Goal: Information Seeking & Learning: Learn about a topic

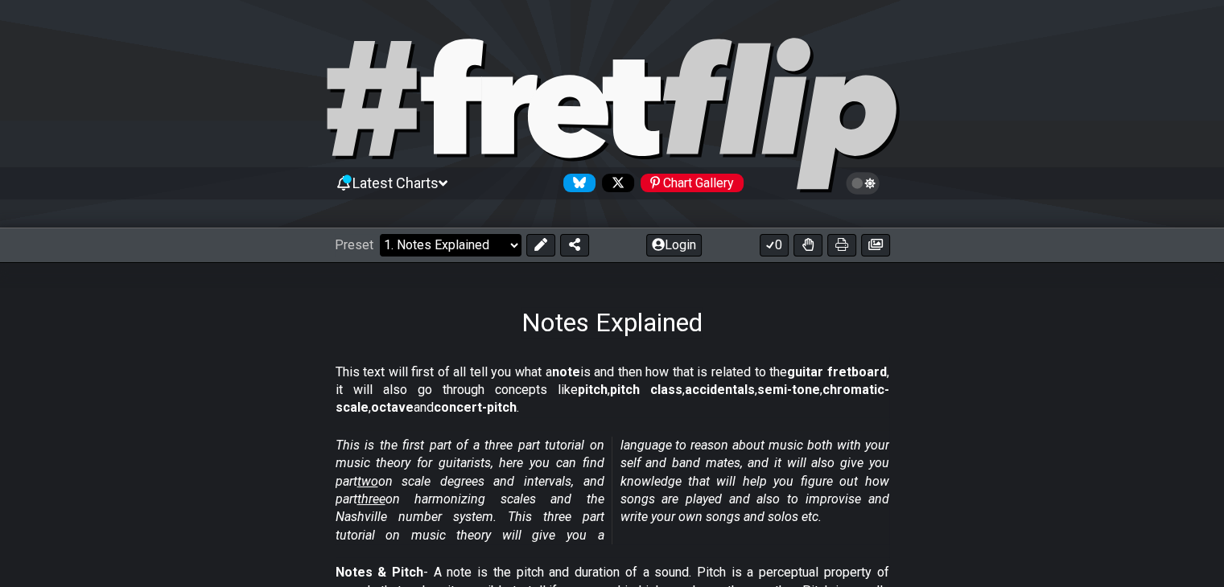
click at [509, 245] on select "Welcome to #fretflip! Initial Preset Custom Preset Minor Pentatonic Major Penta…" at bounding box center [451, 245] width 142 height 23
click at [763, 303] on div "Notes Explained" at bounding box center [612, 300] width 1224 height 76
click at [866, 181] on icon at bounding box center [862, 183] width 14 height 14
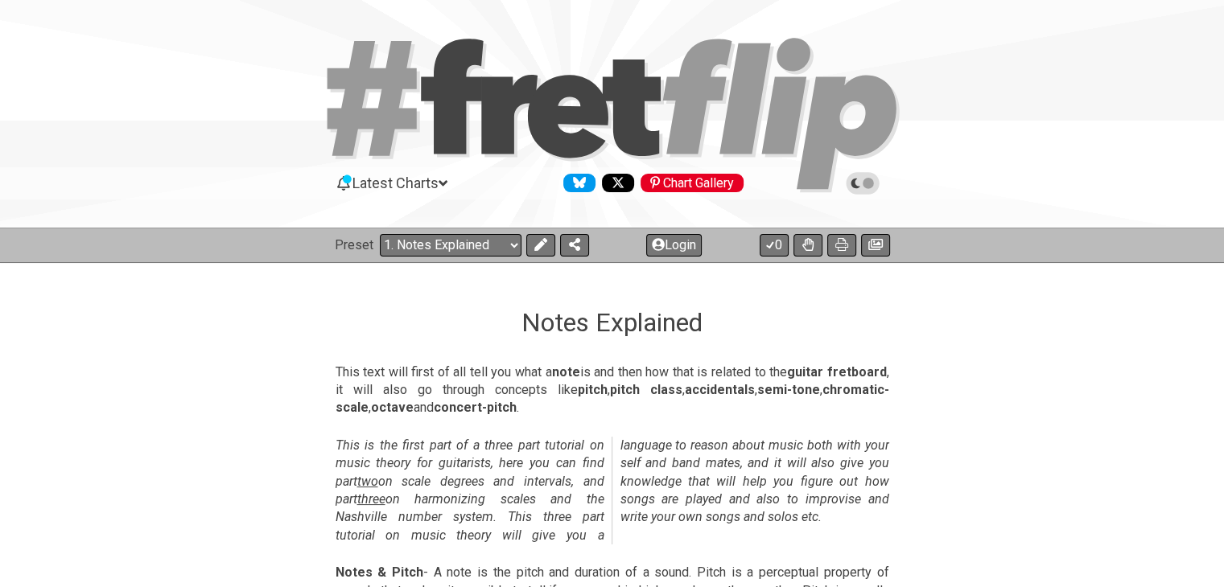
click at [866, 181] on icon at bounding box center [862, 183] width 14 height 14
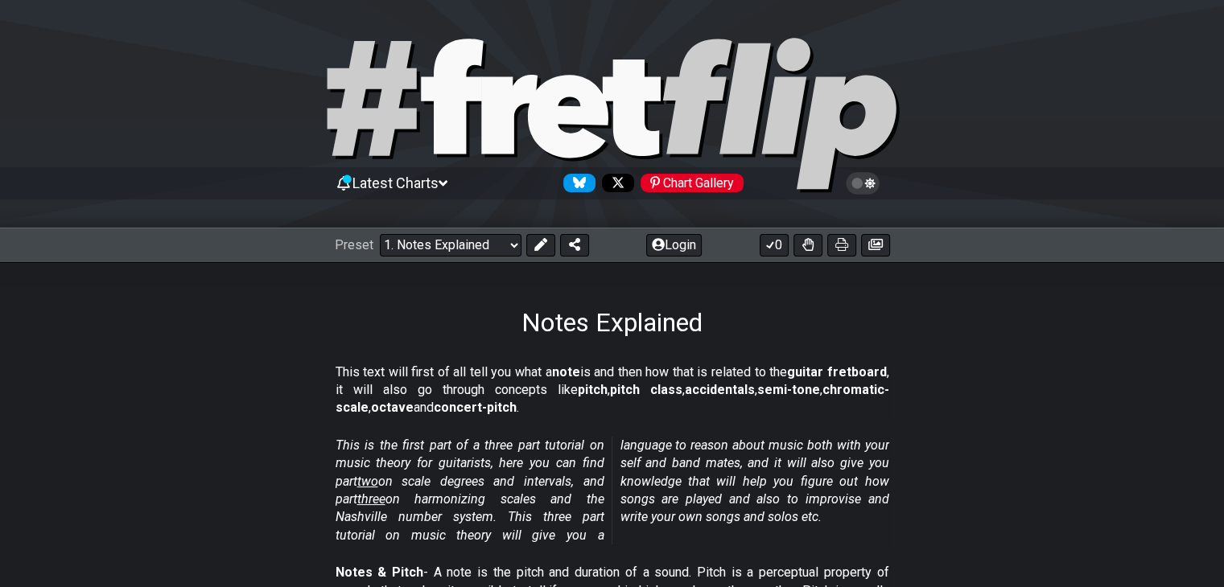
click at [432, 179] on span "Latest Charts" at bounding box center [395, 183] width 86 height 17
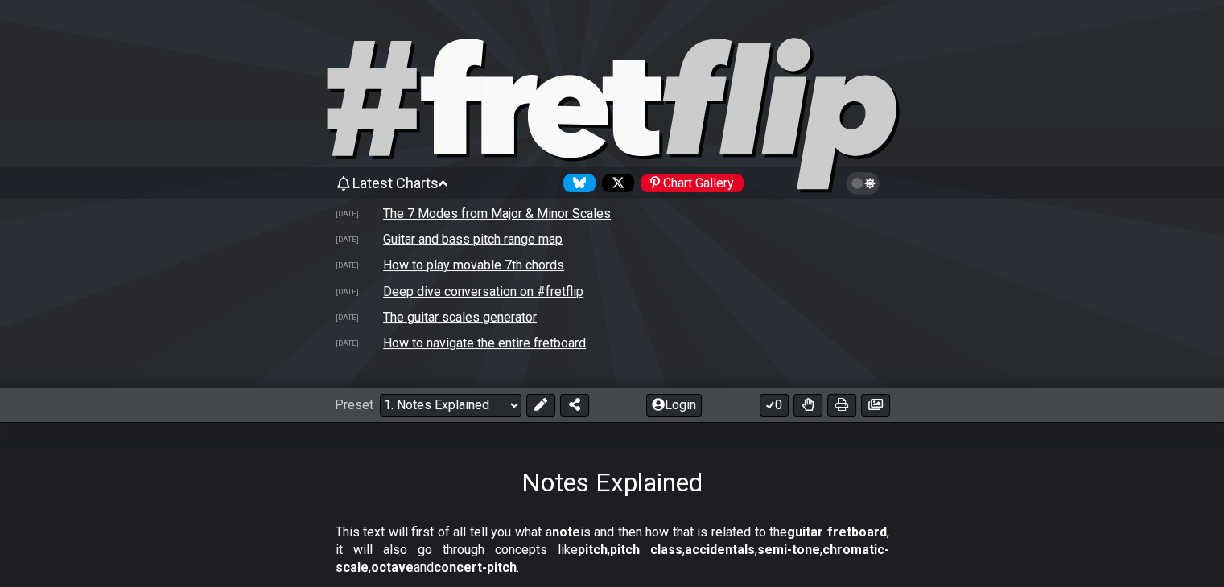
click at [432, 181] on span "Latest Charts" at bounding box center [395, 183] width 86 height 17
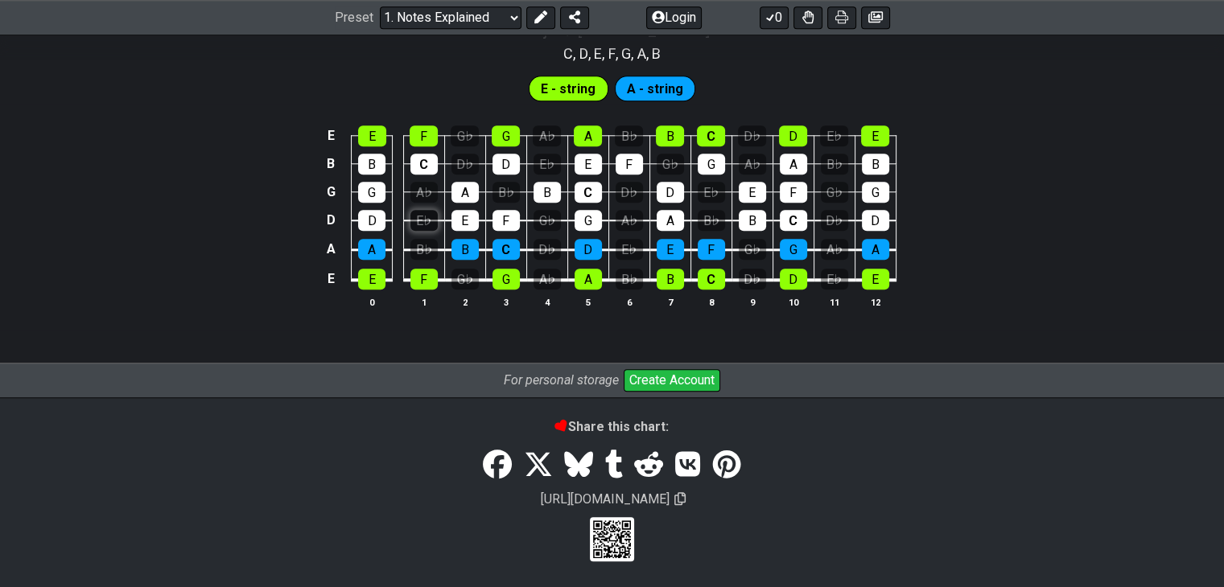
scroll to position [1641, 0]
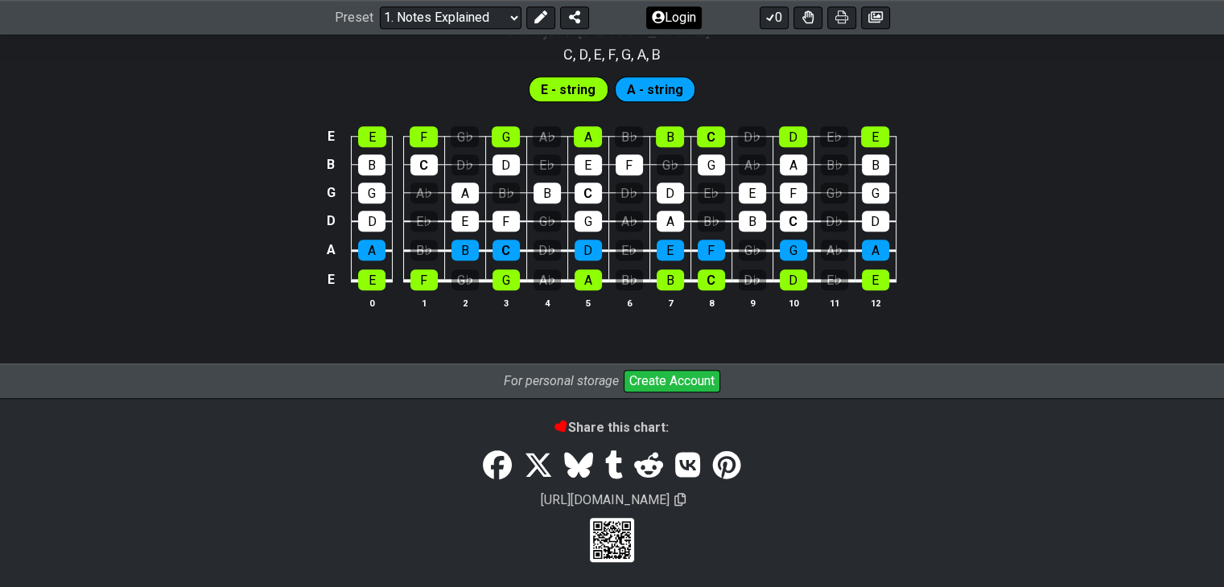
click at [665, 14] on button "Login" at bounding box center [674, 17] width 56 height 23
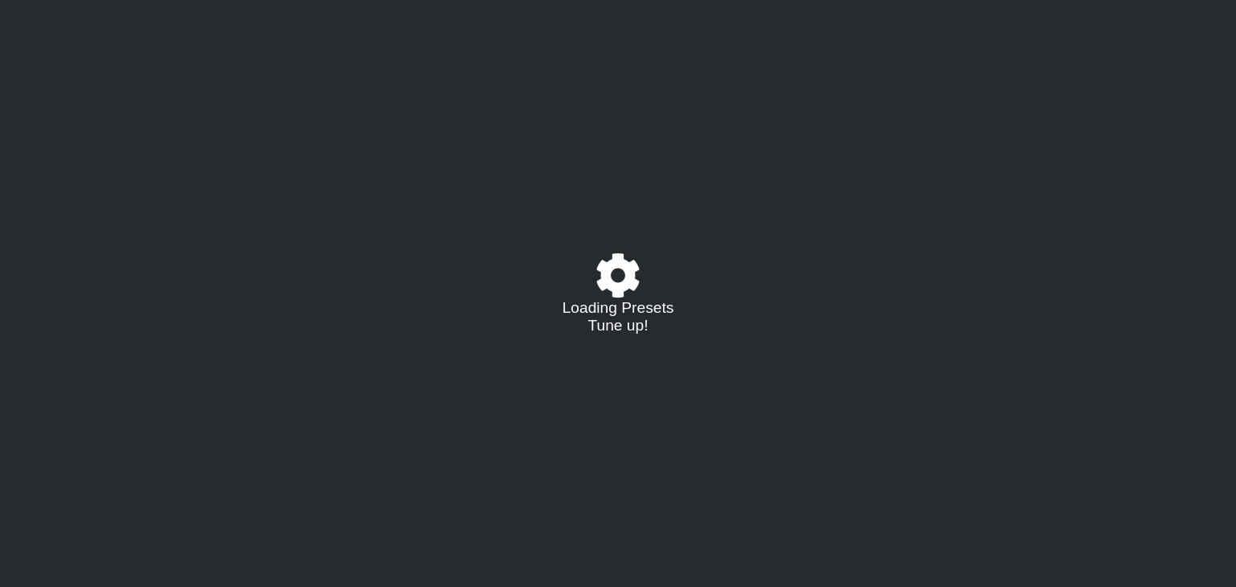
select select "/musical-notes-explained"
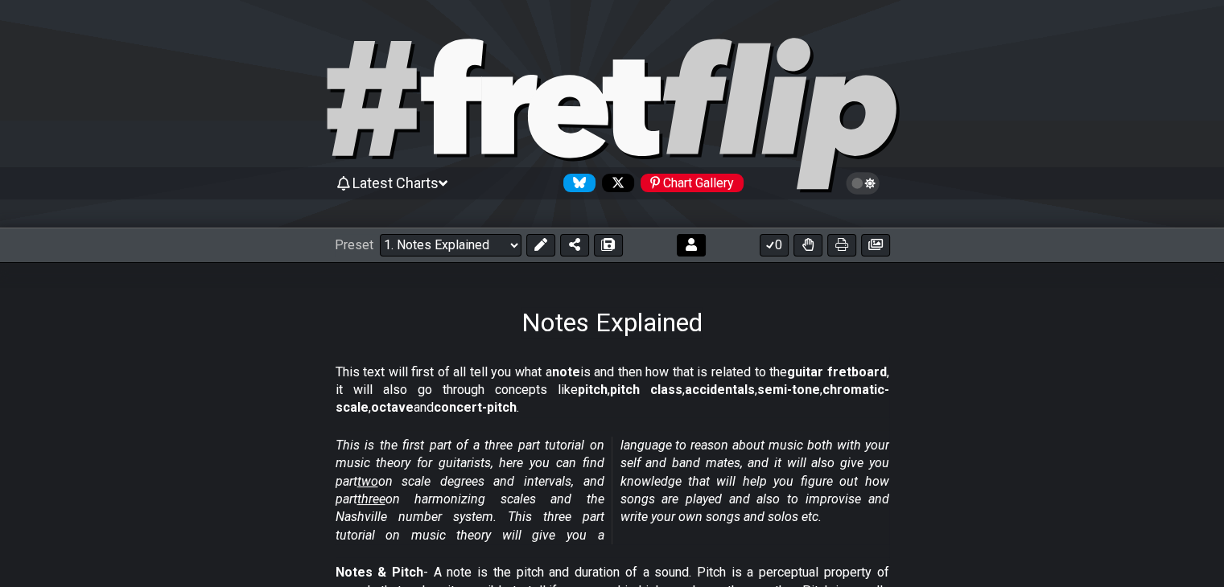
click at [685, 240] on icon at bounding box center [690, 244] width 11 height 13
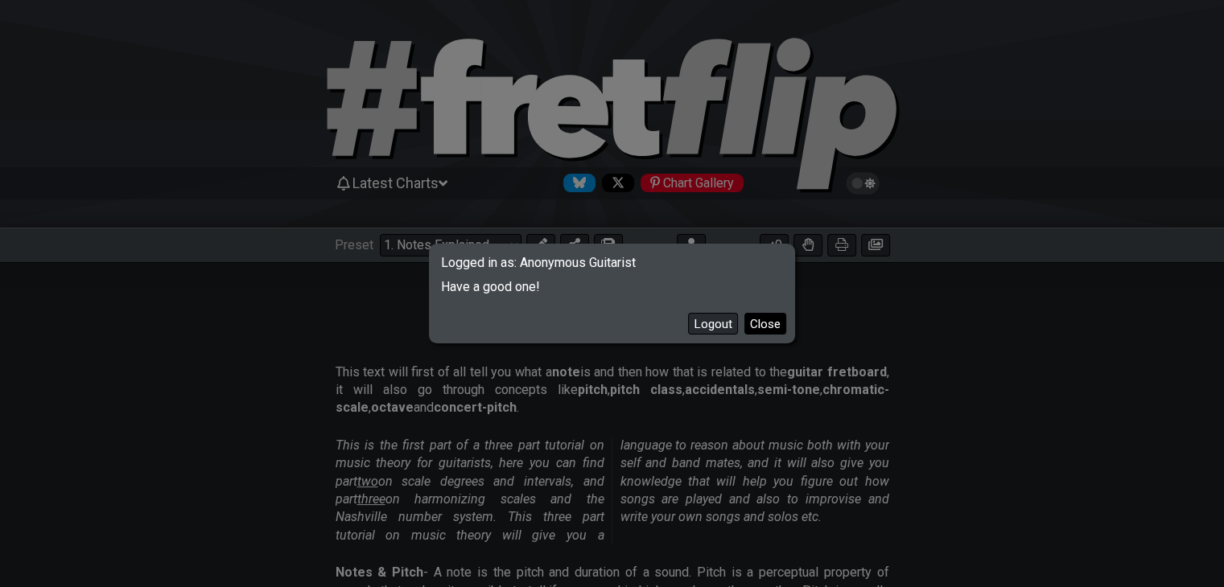
click at [750, 328] on button "Close" at bounding box center [765, 324] width 42 height 22
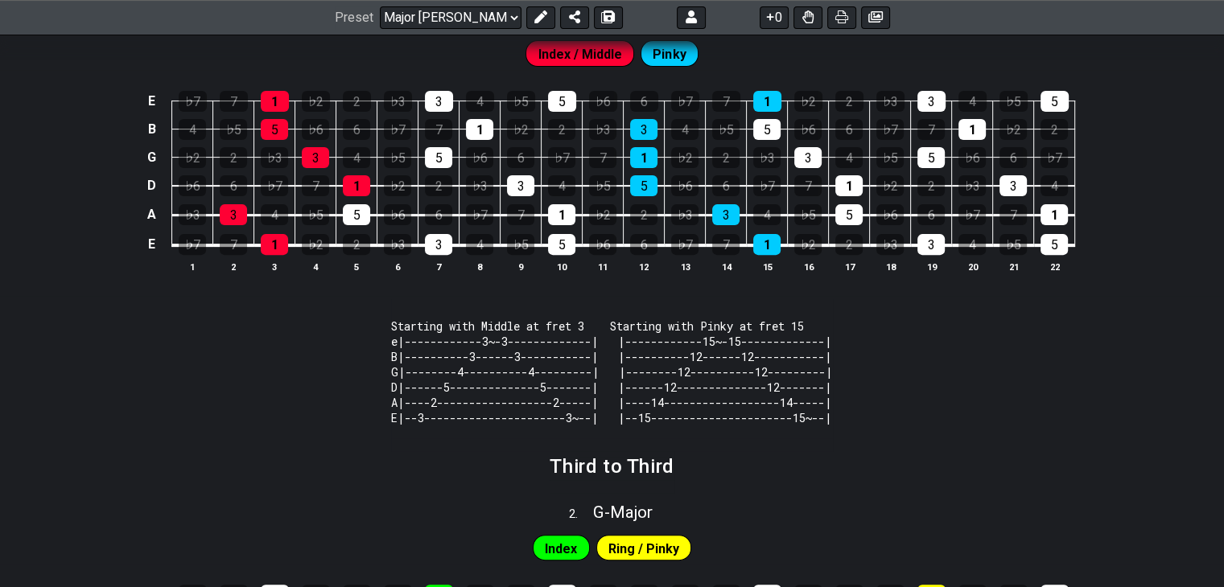
scroll to position [528, 0]
